Goal: Task Accomplishment & Management: Use online tool/utility

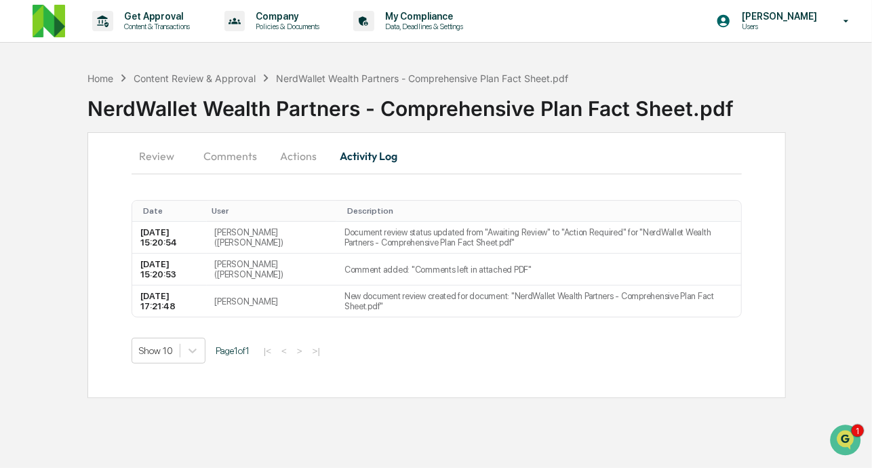
click at [230, 160] on button "Comments" at bounding box center [230, 156] width 75 height 33
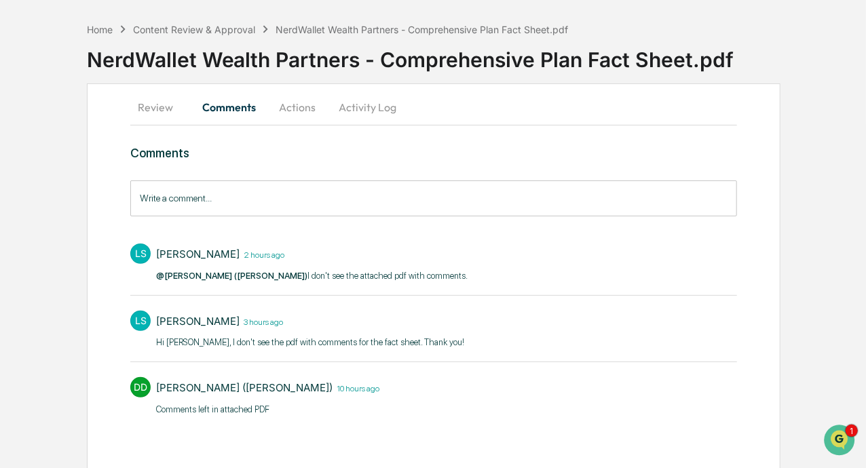
scroll to position [54, 0]
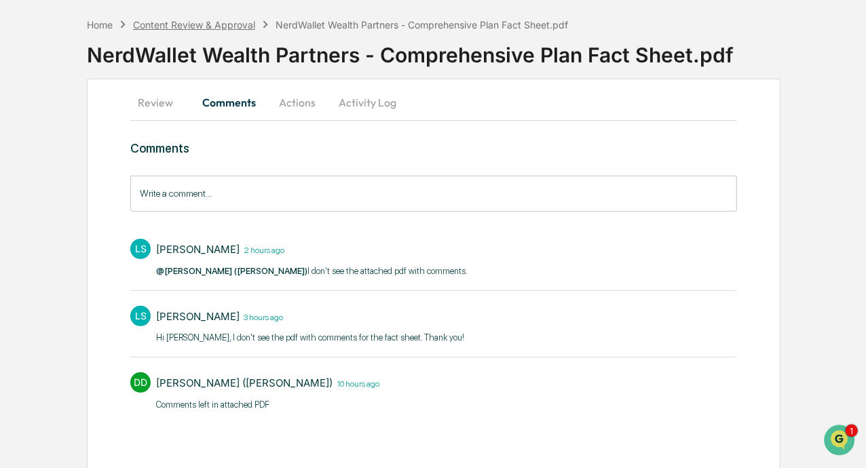
click at [219, 23] on div "Content Review & Approval" at bounding box center [194, 25] width 122 height 12
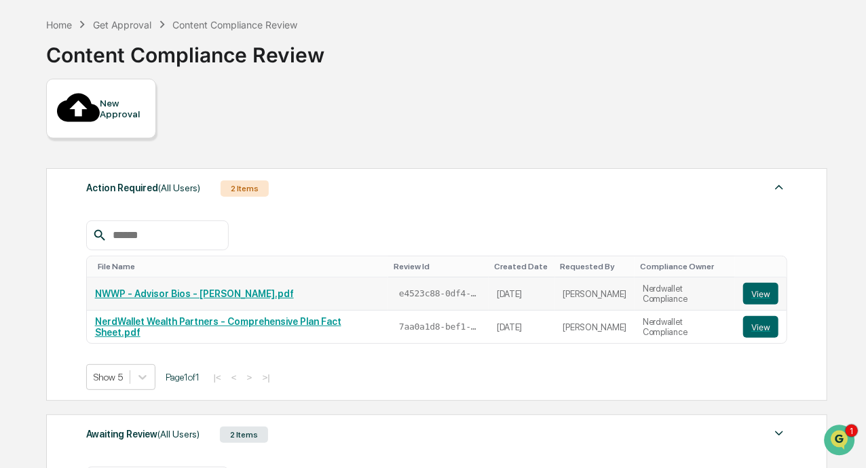
click at [210, 288] on link "NWWP - Advisor Bios - [PERSON_NAME].pdf" at bounding box center [194, 293] width 199 height 11
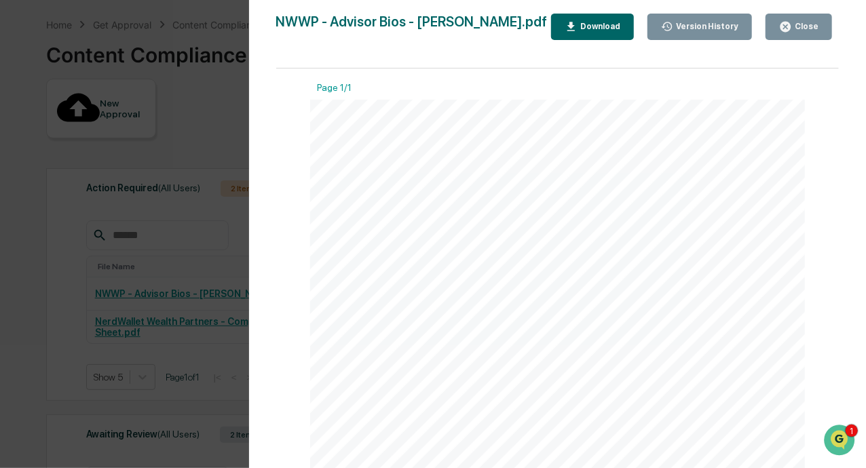
click at [796, 31] on div "Close" at bounding box center [805, 26] width 26 height 9
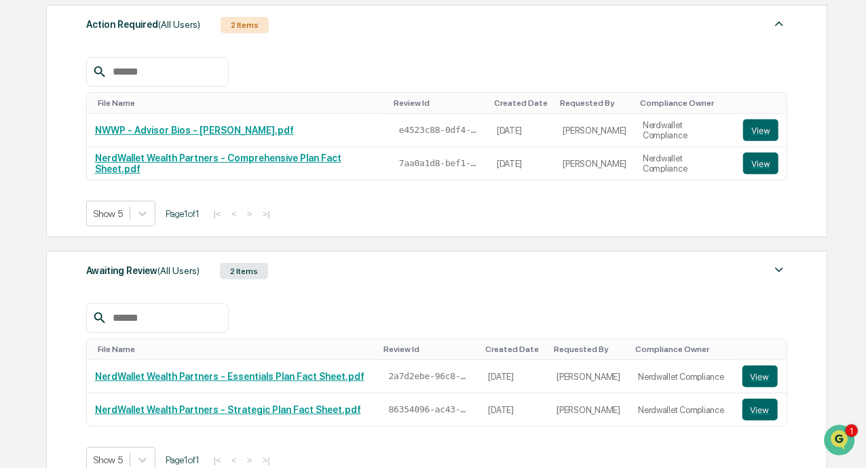
scroll to position [218, 0]
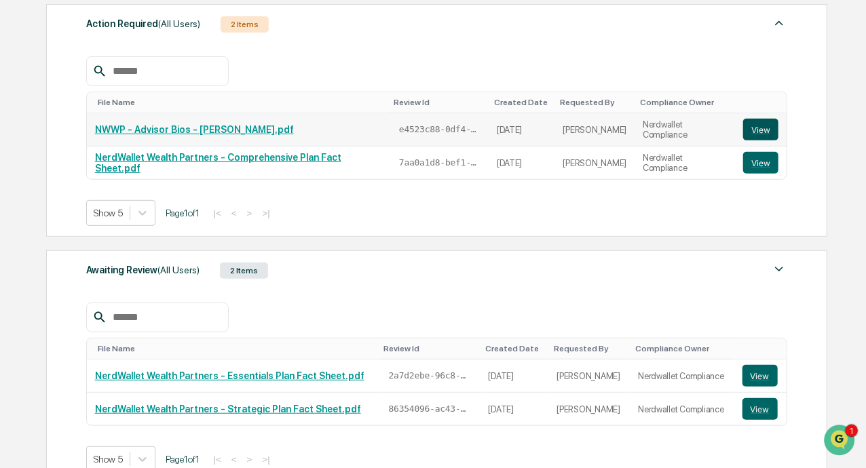
click at [759, 119] on button "View" at bounding box center [760, 130] width 35 height 22
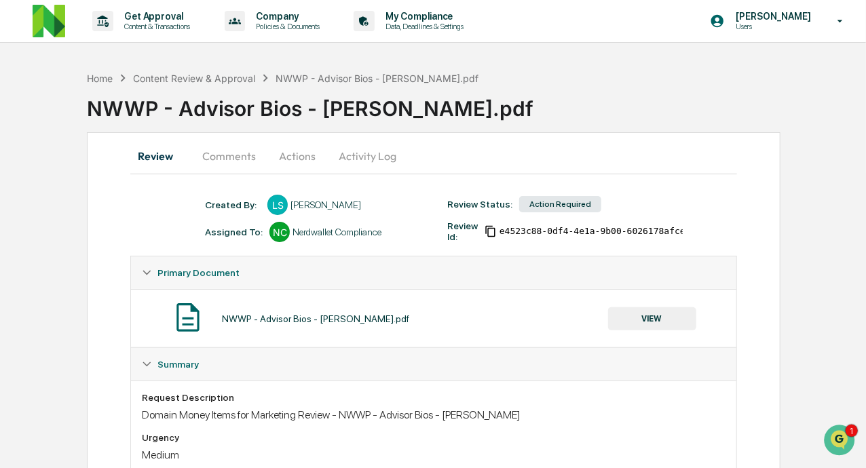
click at [235, 151] on button "Comments" at bounding box center [228, 156] width 75 height 33
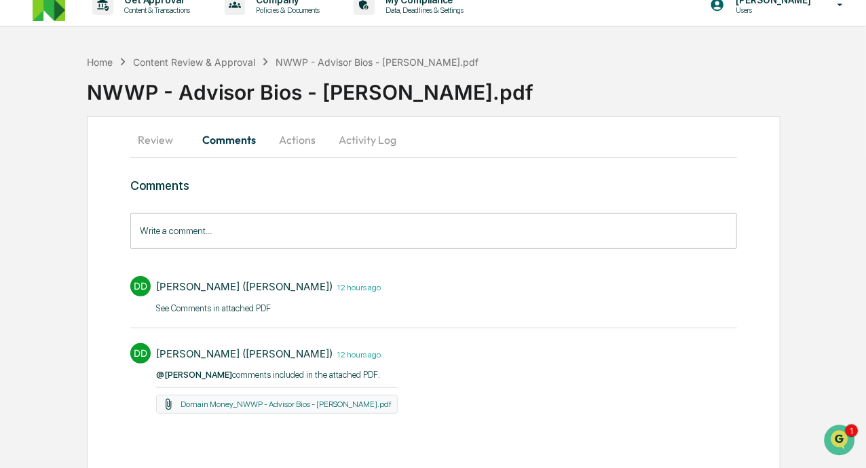
scroll to position [17, 0]
click at [266, 401] on link "Domain Money_NWWP - Advisor Bios - Kevin.pdf" at bounding box center [285, 403] width 211 height 9
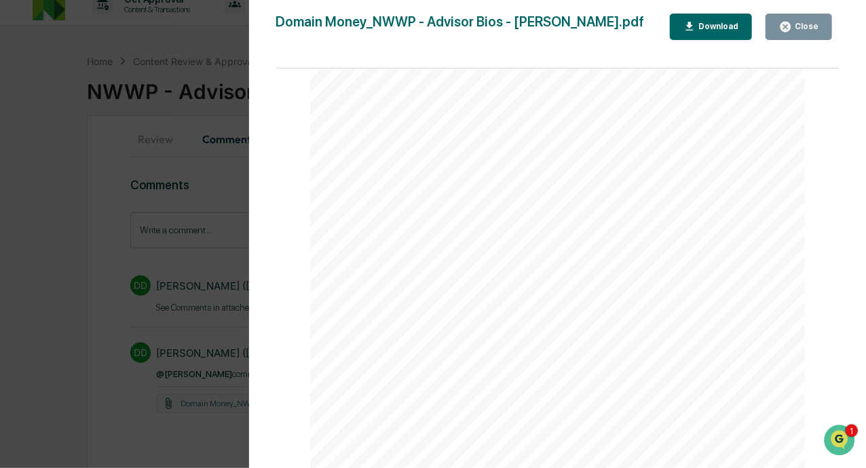
scroll to position [271, 0]
click at [26, 99] on div "Version History 09/09/2025, 12:43 PM DeeAnn Mays (Dempsey) Domain Money_NWWP - …" at bounding box center [433, 234] width 866 height 468
